Goal: Task Accomplishment & Management: Manage account settings

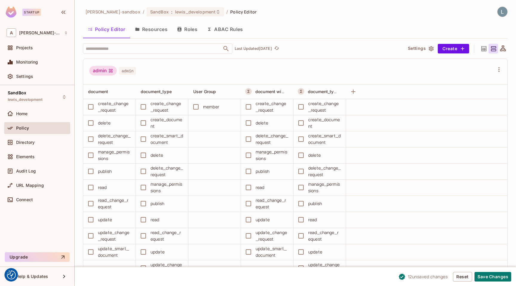
scroll to position [1272, 0]
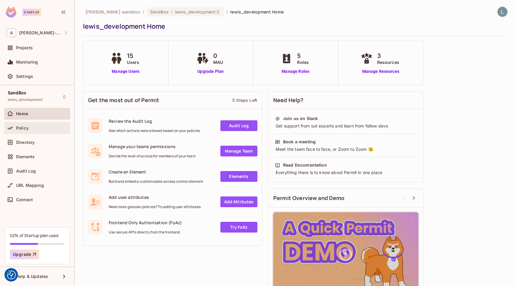
click at [29, 127] on div "Policy" at bounding box center [42, 128] width 52 height 5
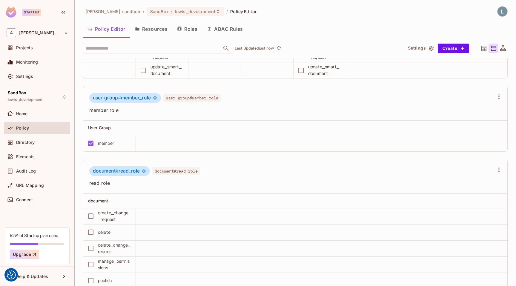
scroll to position [695, 0]
click at [187, 25] on button "Roles" at bounding box center [187, 28] width 30 height 15
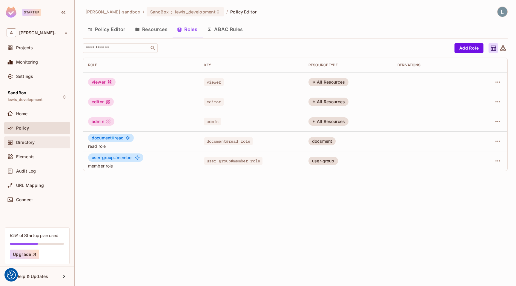
click at [41, 136] on div "Directory" at bounding box center [37, 142] width 66 height 12
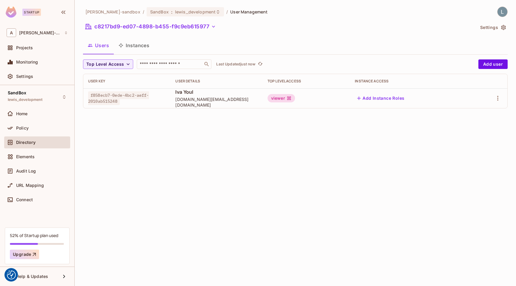
click at [134, 47] on button "Instances" at bounding box center [134, 45] width 40 height 15
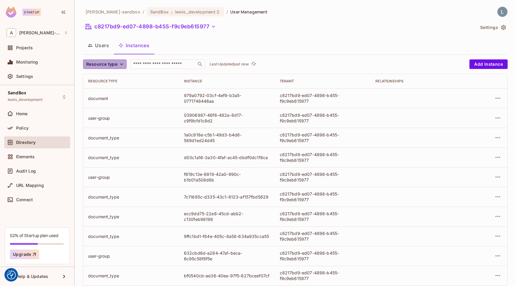
click at [109, 64] on span "Resource type" at bounding box center [101, 64] width 31 height 7
click at [104, 91] on span "document" at bounding box center [103, 91] width 31 height 6
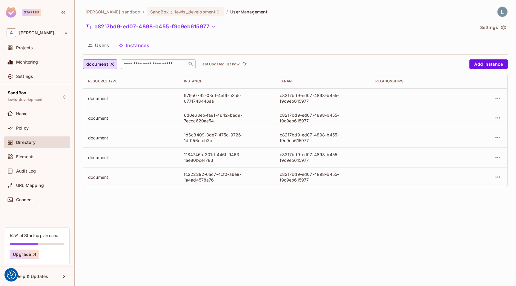
click at [159, 64] on input "text" at bounding box center [154, 64] width 63 height 6
paste input "**********"
type input "**********"
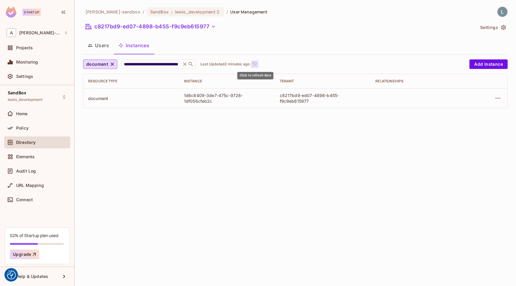
click at [254, 64] on icon "refresh" at bounding box center [254, 63] width 5 height 5
click at [498, 100] on icon "button" at bounding box center [497, 98] width 7 height 7
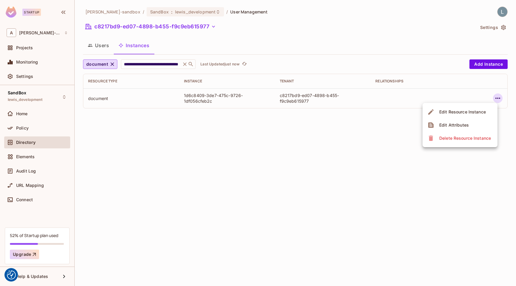
click at [461, 112] on div "Edit Resource Instance" at bounding box center [462, 112] width 47 height 6
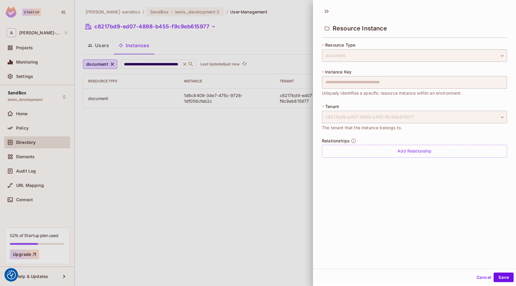
click at [222, 178] on div at bounding box center [258, 143] width 516 height 286
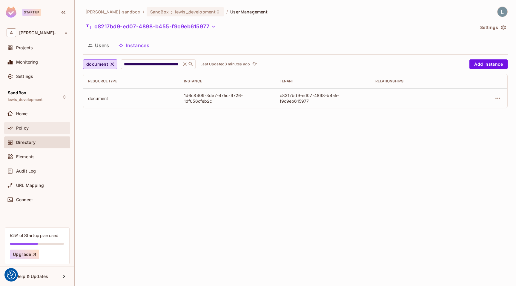
click at [21, 127] on span "Policy" at bounding box center [22, 128] width 13 height 5
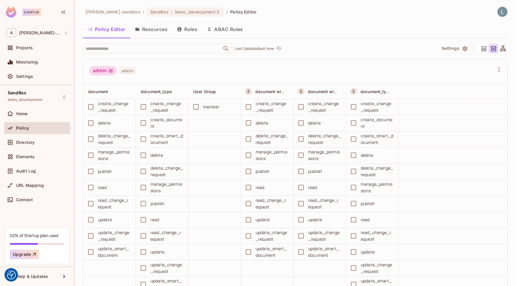
click at [184, 31] on button "Roles" at bounding box center [187, 29] width 30 height 15
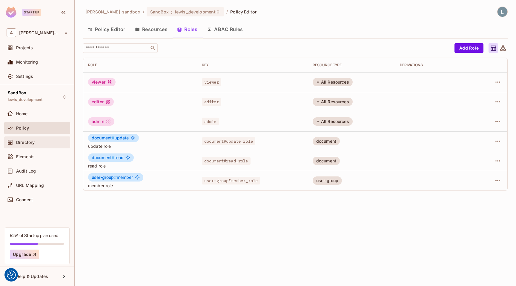
click at [36, 143] on div "Directory" at bounding box center [42, 142] width 52 height 5
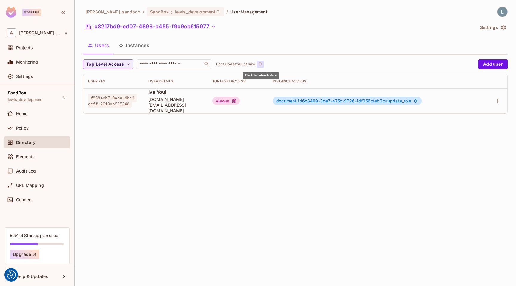
click at [262, 64] on icon "refresh" at bounding box center [260, 63] width 5 height 3
click at [259, 62] on icon "refresh" at bounding box center [260, 63] width 5 height 5
click at [165, 160] on div "alex-trustflight-sandbox / SandBox : lewis_development / User Management c8217b…" at bounding box center [295, 143] width 441 height 286
click at [261, 63] on icon "refresh" at bounding box center [260, 63] width 5 height 5
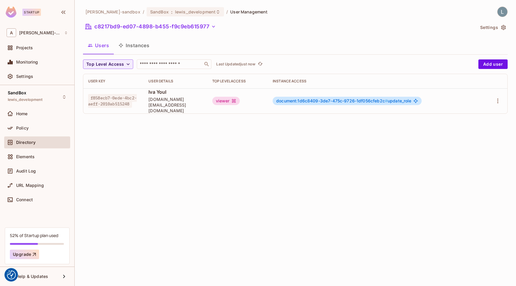
click at [179, 178] on div "alex-trustflight-sandbox / SandBox : lewis_development / User Management c8217b…" at bounding box center [295, 143] width 441 height 286
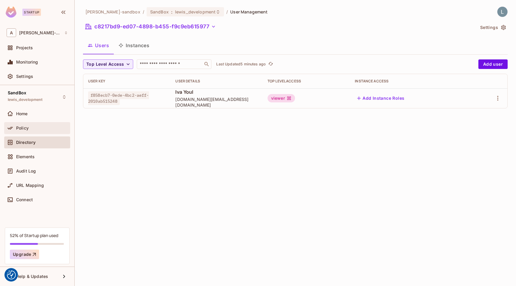
click at [32, 128] on div "Policy" at bounding box center [42, 128] width 52 height 5
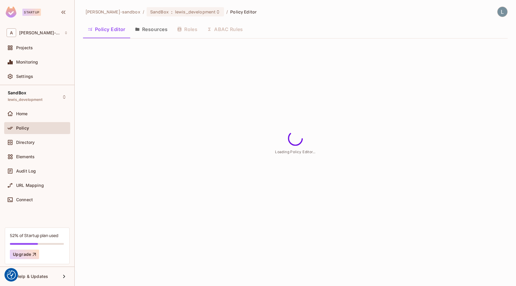
click at [227, 28] on div "Policy Editor Resources Roles ABAC Rules" at bounding box center [295, 29] width 424 height 15
click at [225, 30] on button "ABAC Rules" at bounding box center [225, 29] width 46 height 15
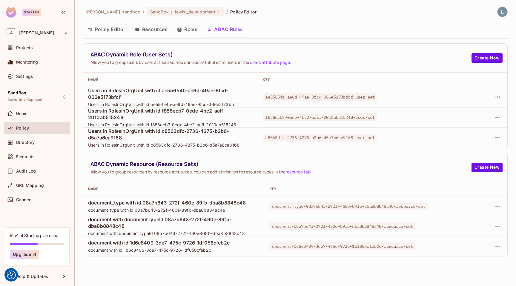
click at [106, 30] on button "Policy Editor" at bounding box center [106, 29] width 47 height 15
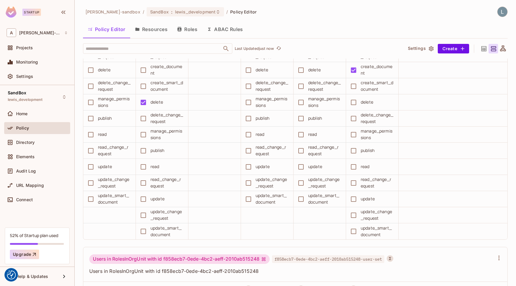
scroll to position [1608, 0]
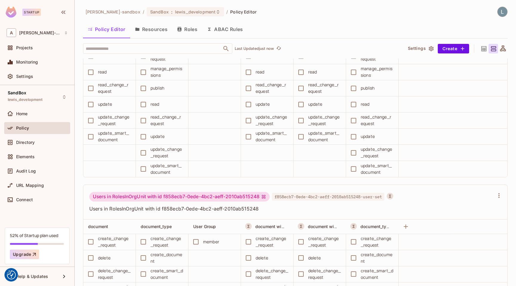
click at [228, 28] on button "ABAC Rules" at bounding box center [225, 29] width 46 height 15
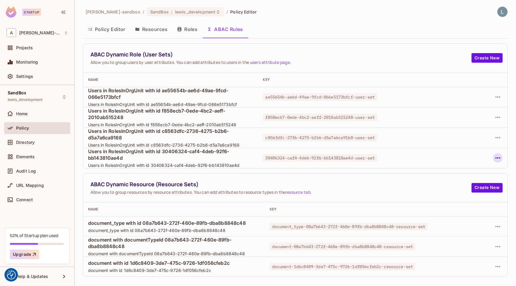
click at [501, 157] on icon "button" at bounding box center [497, 157] width 7 height 7
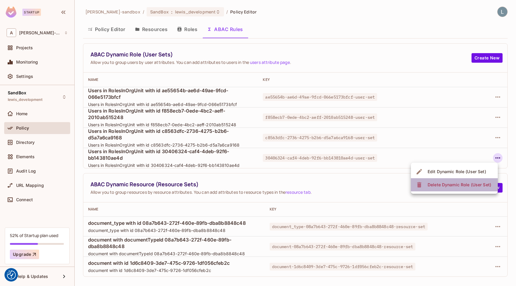
click at [464, 184] on div "Delete Dynamic Role (User Set)" at bounding box center [459, 185] width 64 height 6
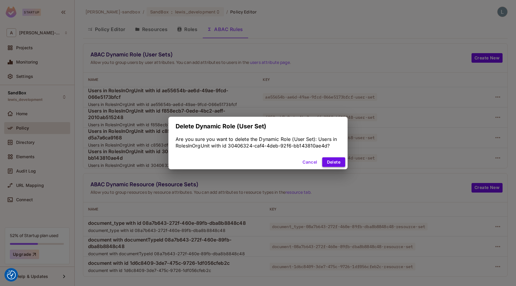
click at [332, 163] on button "Delete" at bounding box center [333, 162] width 23 height 10
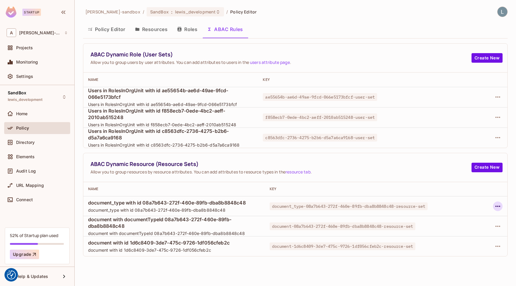
click at [498, 206] on icon "button" at bounding box center [497, 206] width 7 height 7
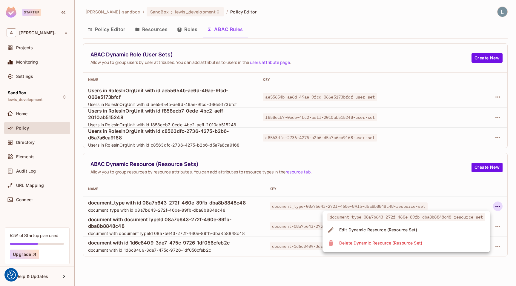
click at [395, 244] on div "Delete Dynamic Resource (Resource Set)" at bounding box center [380, 243] width 83 height 6
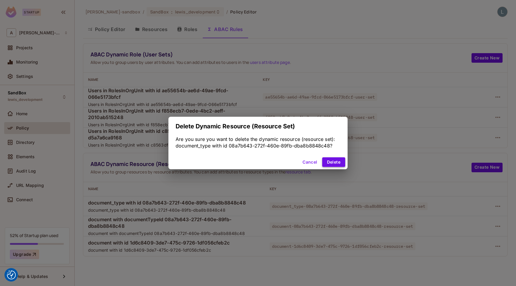
click at [332, 165] on button "Delete" at bounding box center [333, 162] width 23 height 10
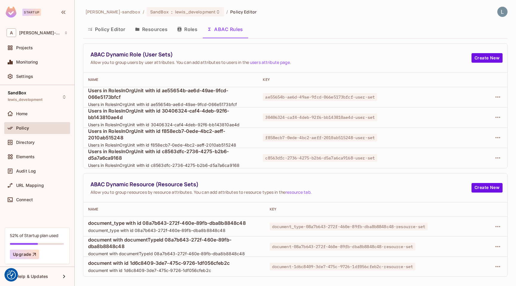
click at [110, 29] on button "Policy Editor" at bounding box center [106, 29] width 47 height 15
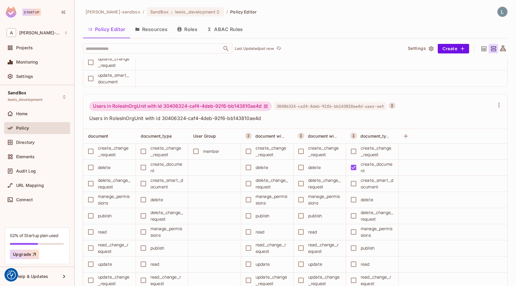
scroll to position [1202, 0]
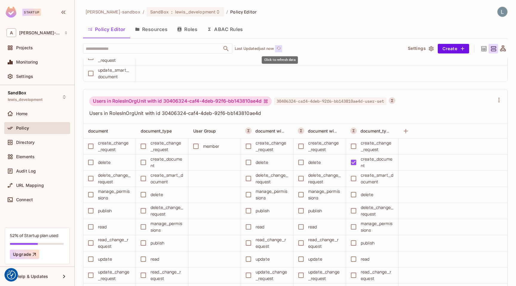
click at [279, 49] on icon "refresh" at bounding box center [278, 48] width 5 height 5
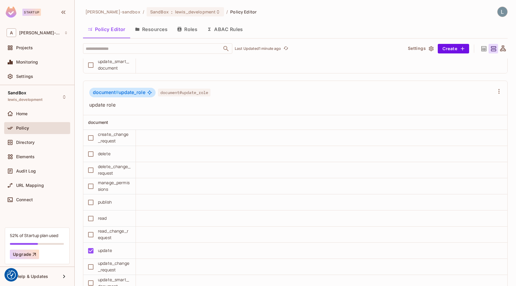
scroll to position [993, 0]
